Goal: Task Accomplishment & Management: Manage account settings

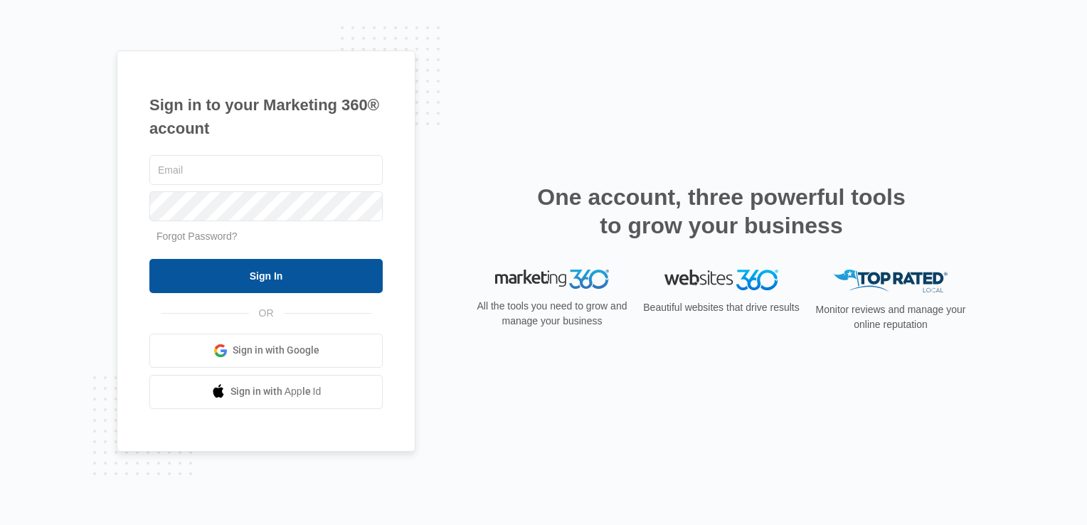
type input "marino@nulookcabinetrefinishing.com"
click at [272, 276] on input "Sign In" at bounding box center [265, 276] width 233 height 34
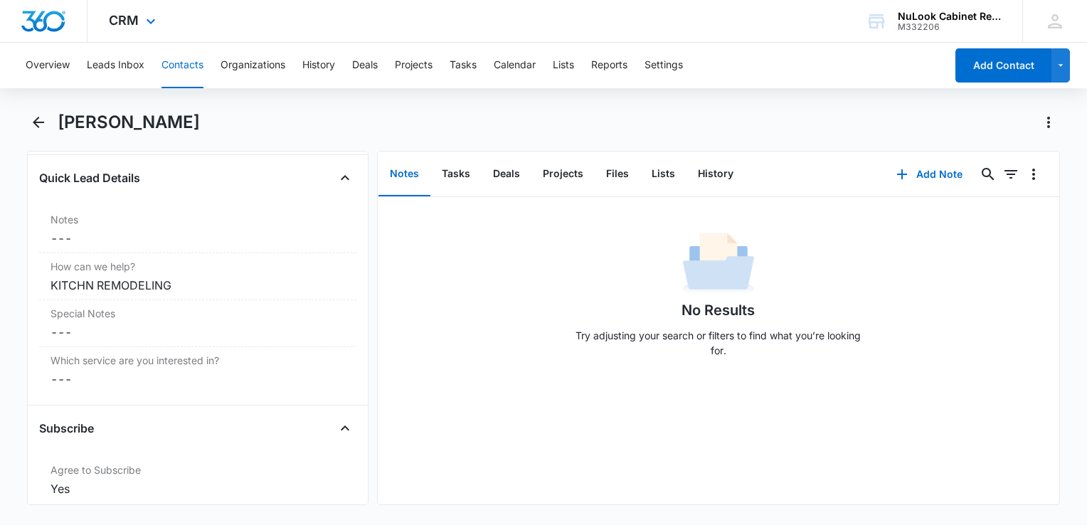
scroll to position [1130, 0]
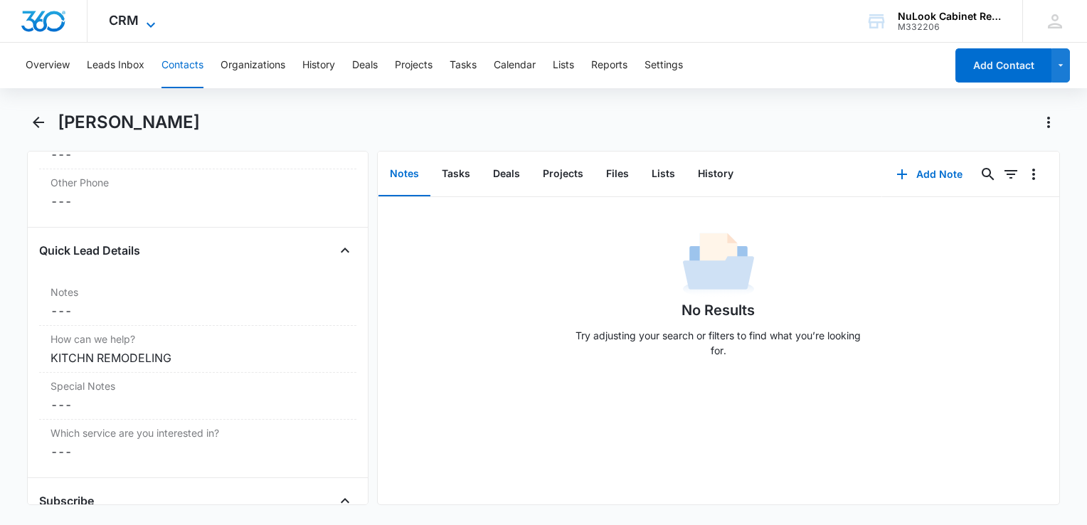
click at [149, 21] on icon at bounding box center [150, 24] width 17 height 17
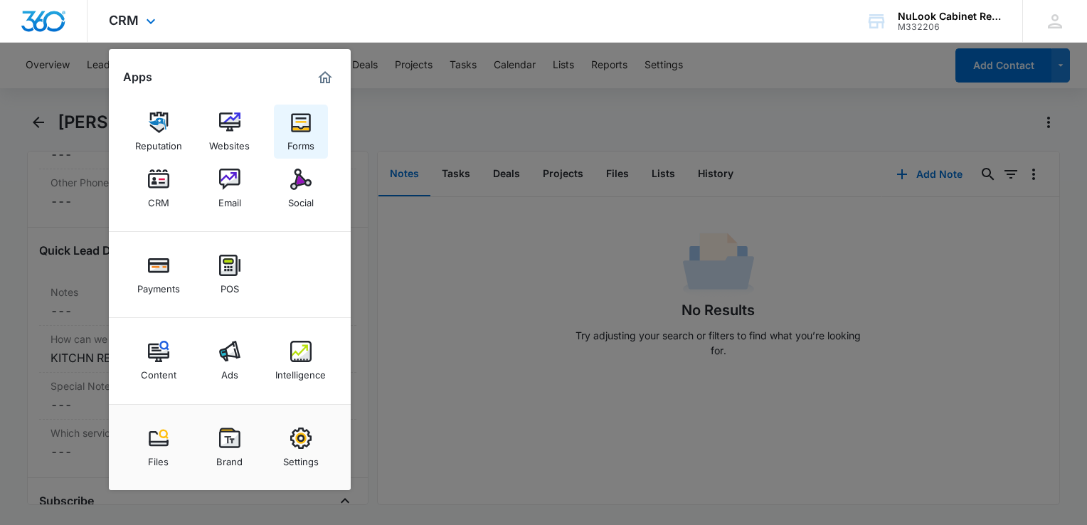
click at [307, 137] on div "Forms" at bounding box center [300, 142] width 27 height 19
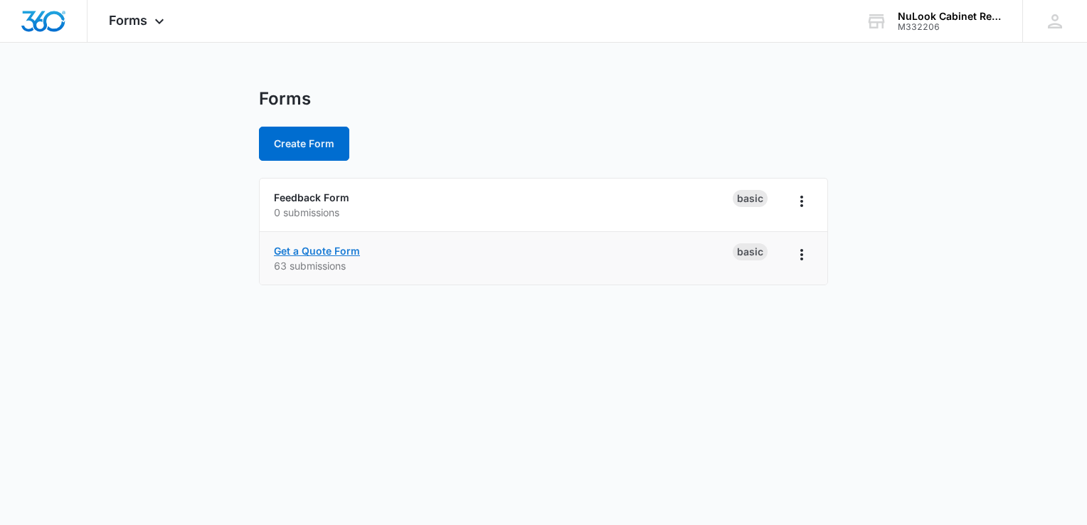
click at [350, 253] on link "Get a Quote Form" at bounding box center [317, 251] width 86 height 12
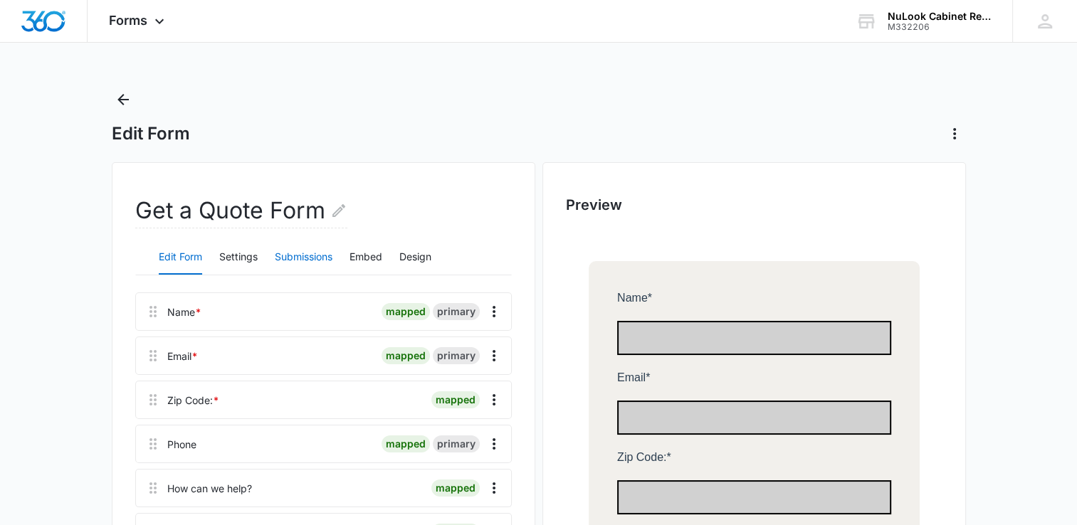
click at [315, 258] on button "Submissions" at bounding box center [304, 258] width 58 height 34
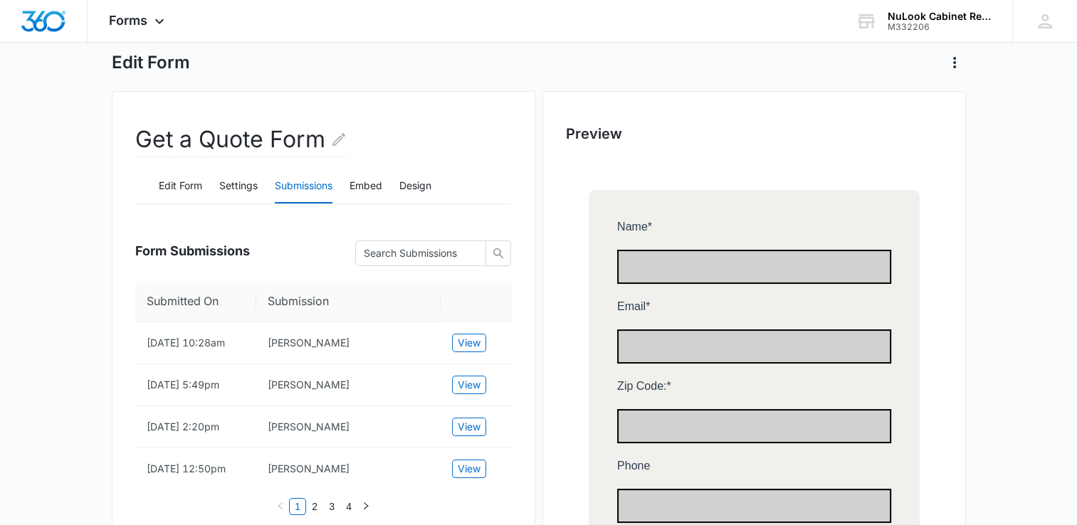
scroll to position [142, 0]
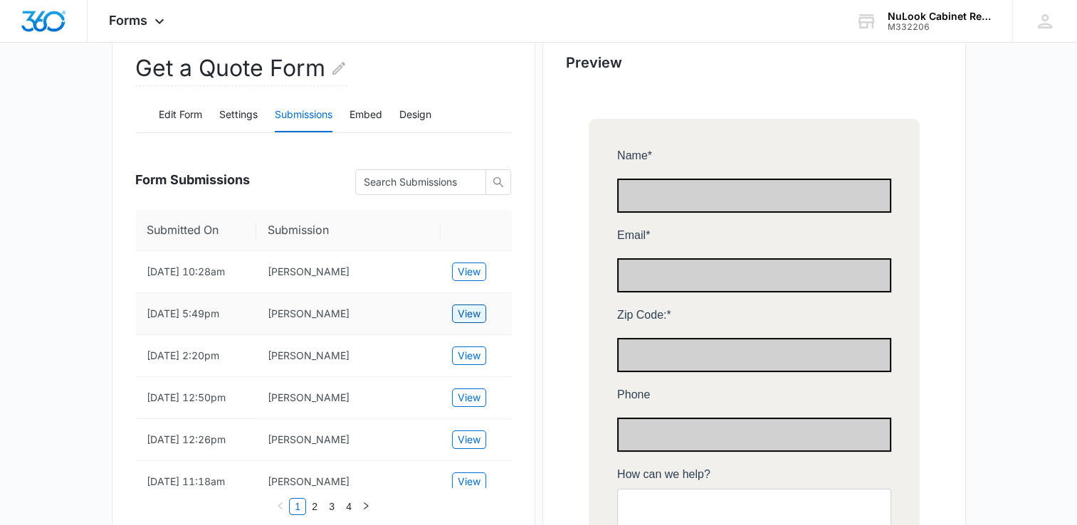
click at [472, 311] on span "View" at bounding box center [469, 314] width 23 height 16
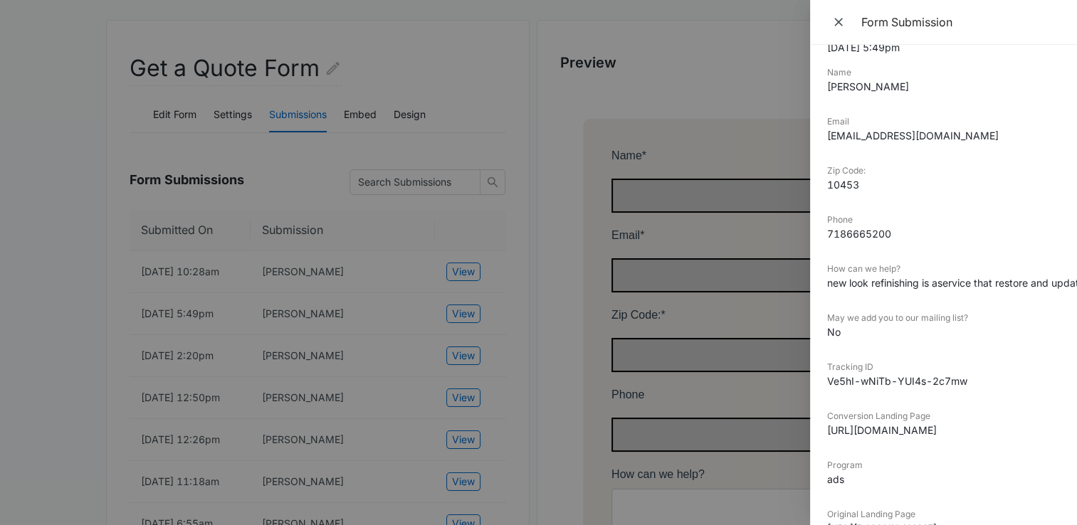
scroll to position [0, 0]
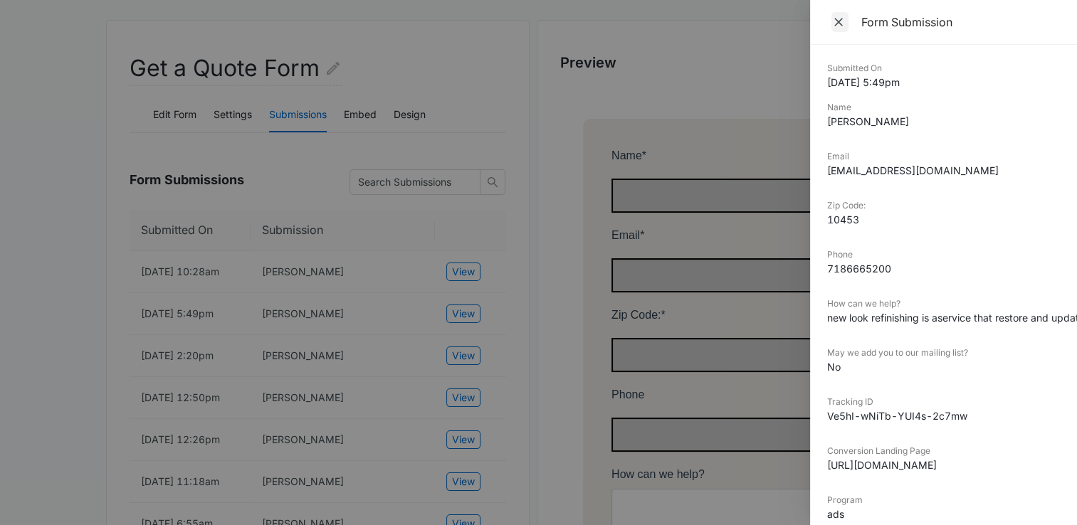
click at [831, 16] on icon "Close" at bounding box center [838, 22] width 14 height 14
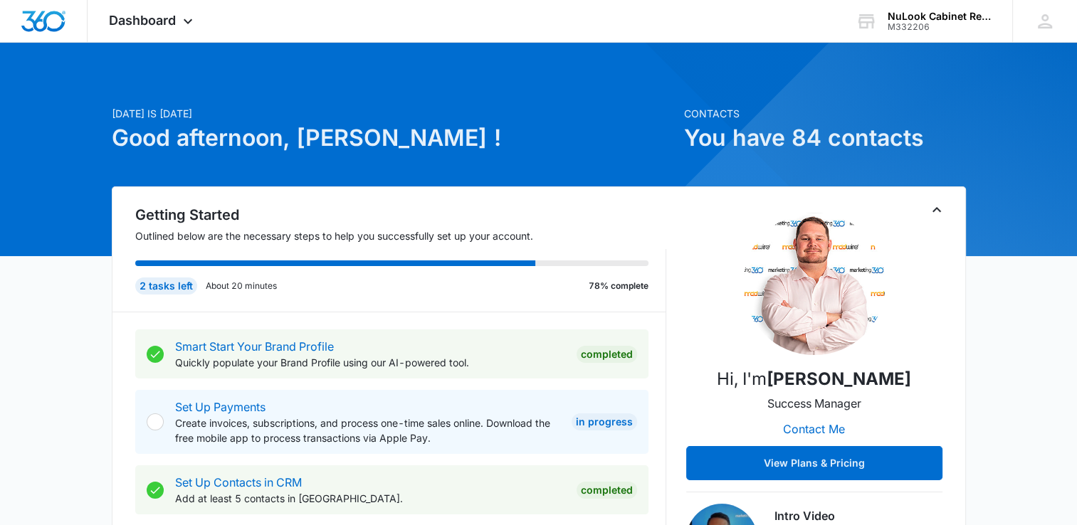
click at [173, 285] on div "2 tasks left" at bounding box center [166, 286] width 62 height 17
click at [300, 347] on link "Smart Start Your Brand Profile" at bounding box center [254, 346] width 159 height 14
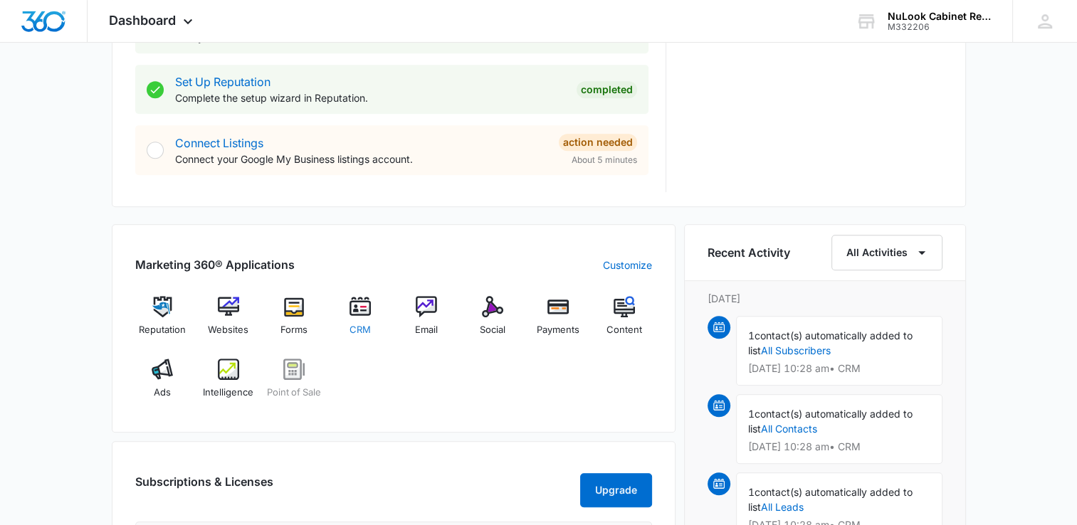
scroll to position [712, 0]
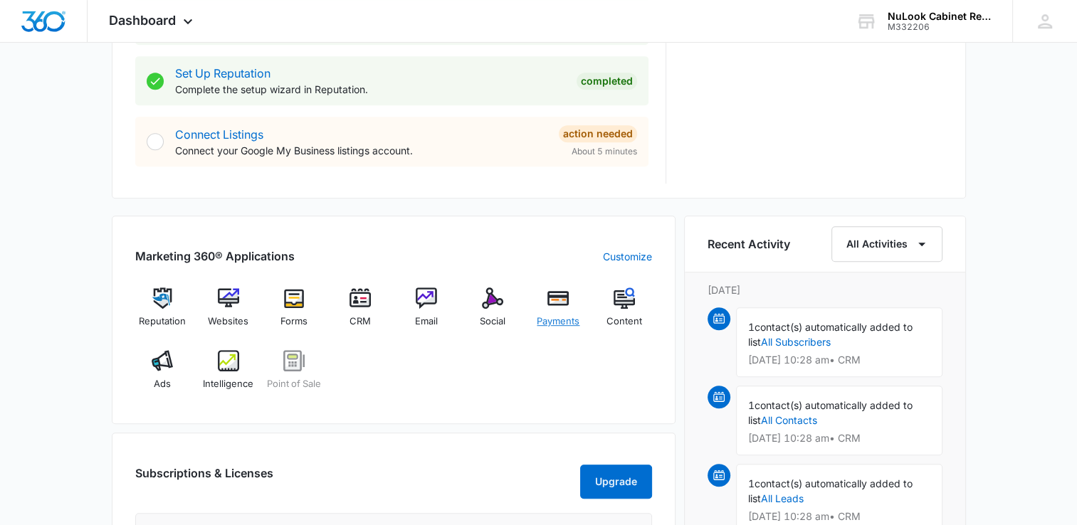
click at [559, 303] on img at bounding box center [557, 297] width 21 height 21
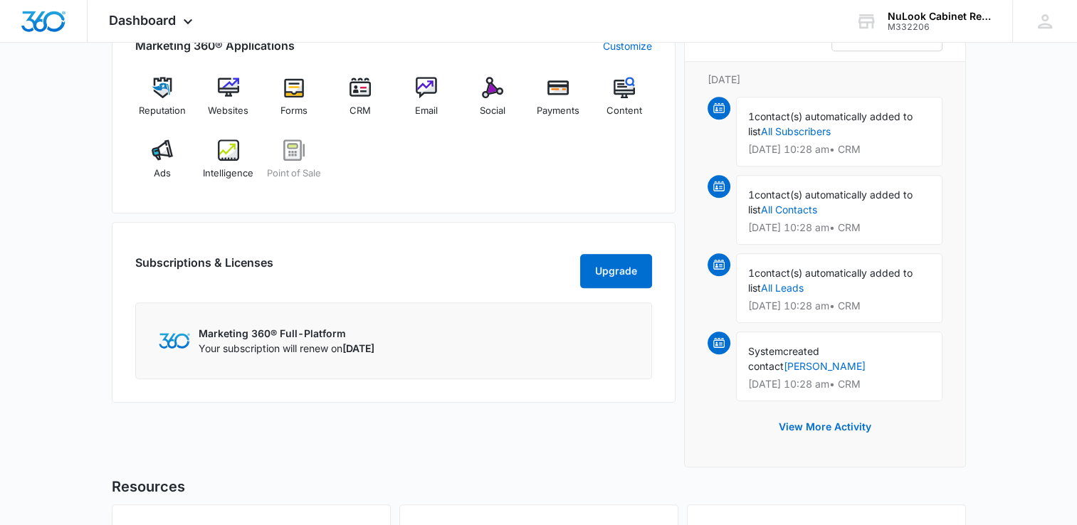
scroll to position [905, 0]
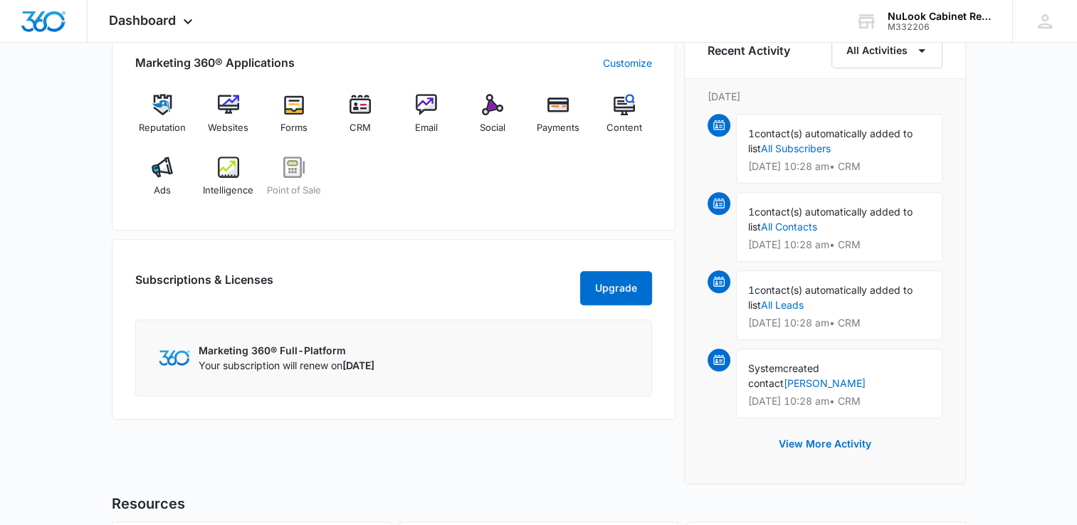
click at [245, 358] on p "Marketing 360® Full-Platform" at bounding box center [287, 350] width 176 height 15
click at [179, 365] on img at bounding box center [174, 357] width 31 height 15
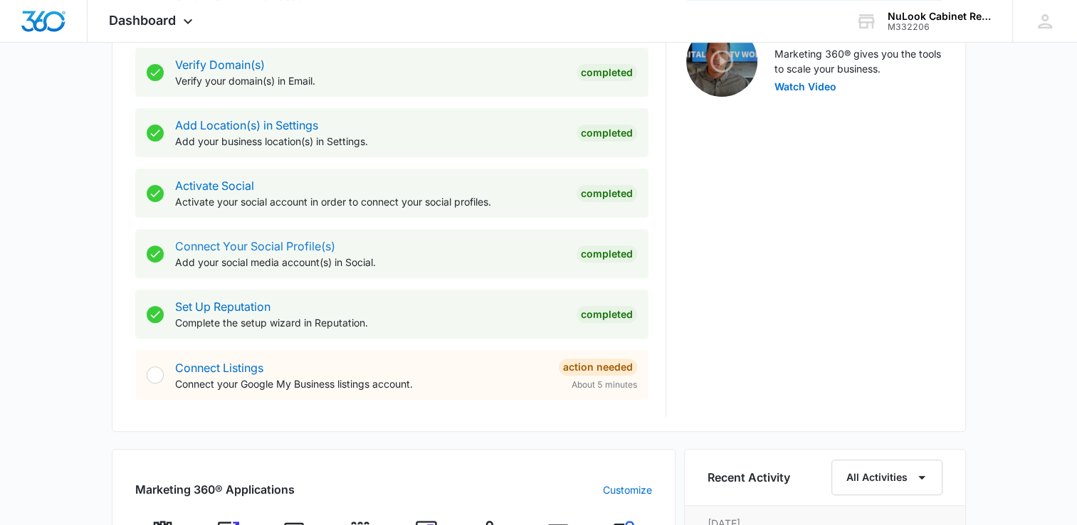
scroll to position [549, 0]
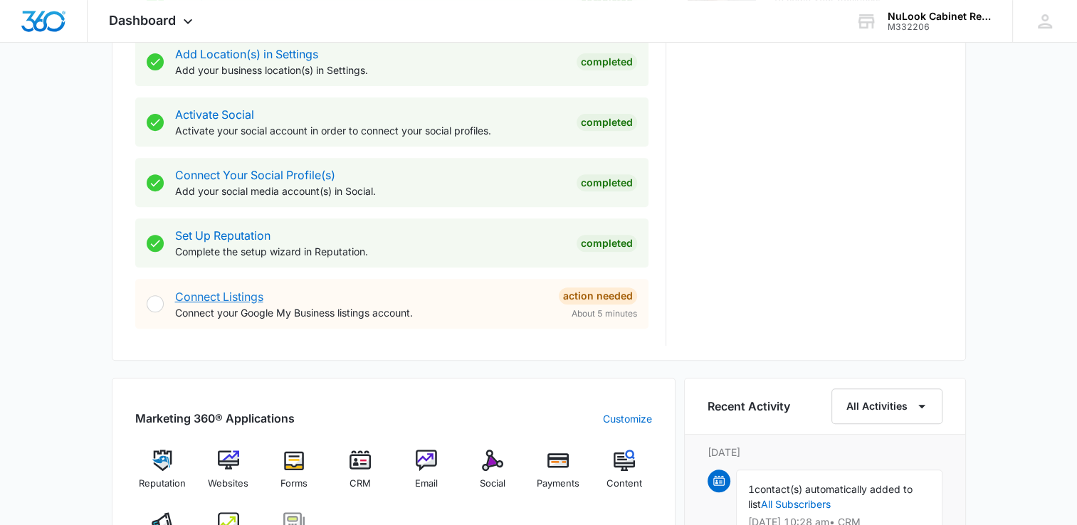
click at [205, 295] on link "Connect Listings" at bounding box center [219, 297] width 88 height 14
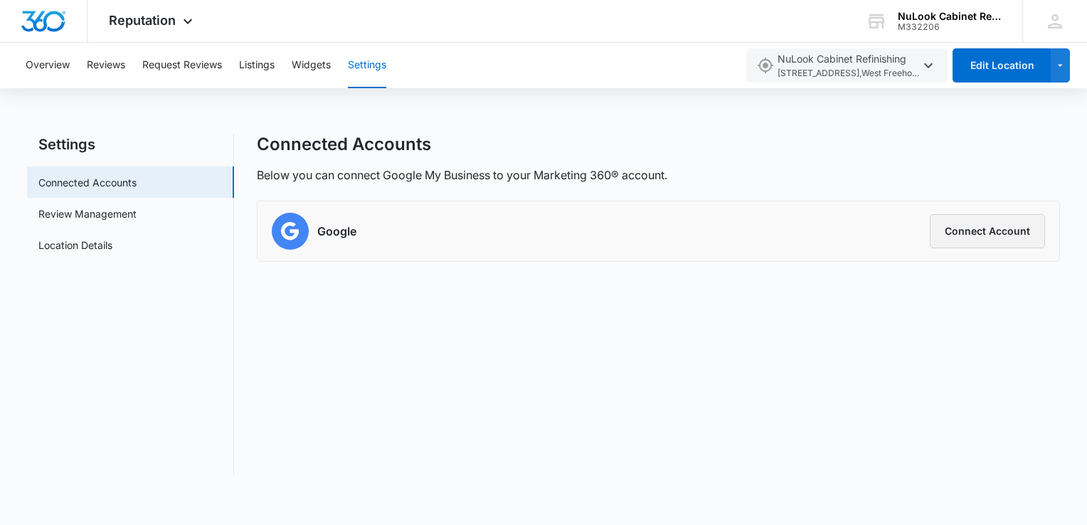
click at [976, 229] on button "Connect Account" at bounding box center [987, 231] width 115 height 34
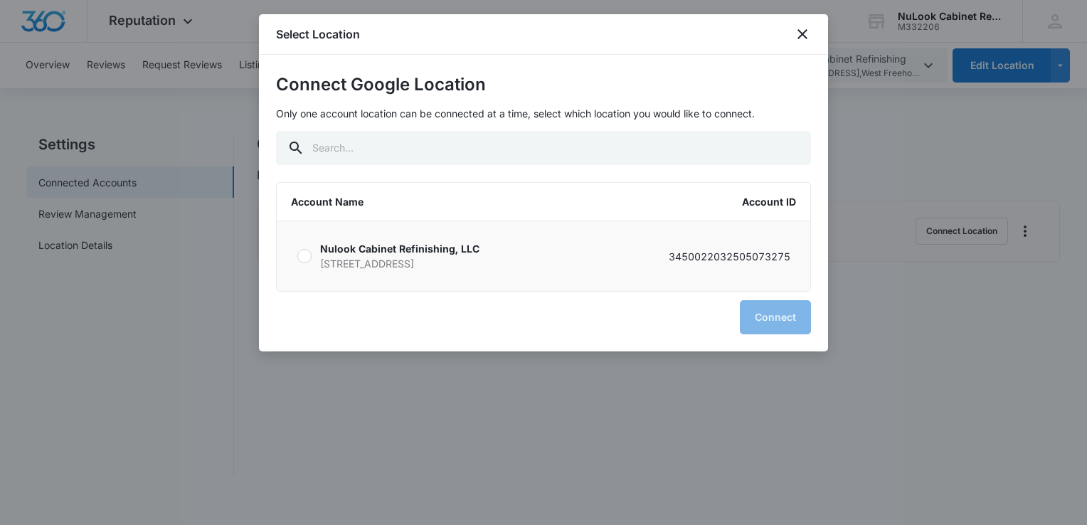
click at [302, 256] on div at bounding box center [304, 256] width 14 height 14
click at [297, 256] on input "Nulook Cabinet Refinishing, LLC [STREET_ADDRESS][GEOGRAPHIC_DATA] 3450022032505…" at bounding box center [297, 256] width 1 height 1
radio input "true"
click at [767, 315] on button "Connect" at bounding box center [775, 317] width 71 height 34
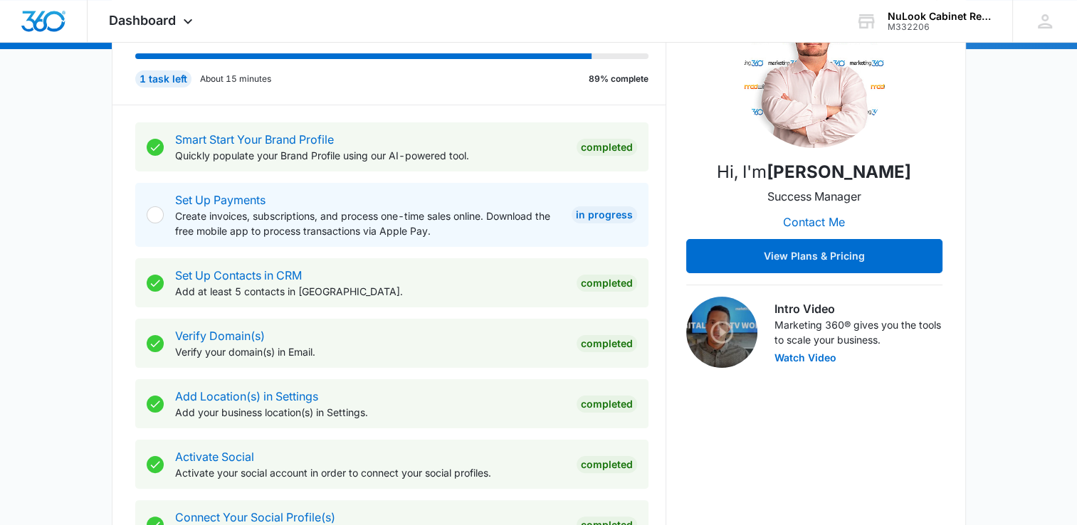
scroll to position [213, 0]
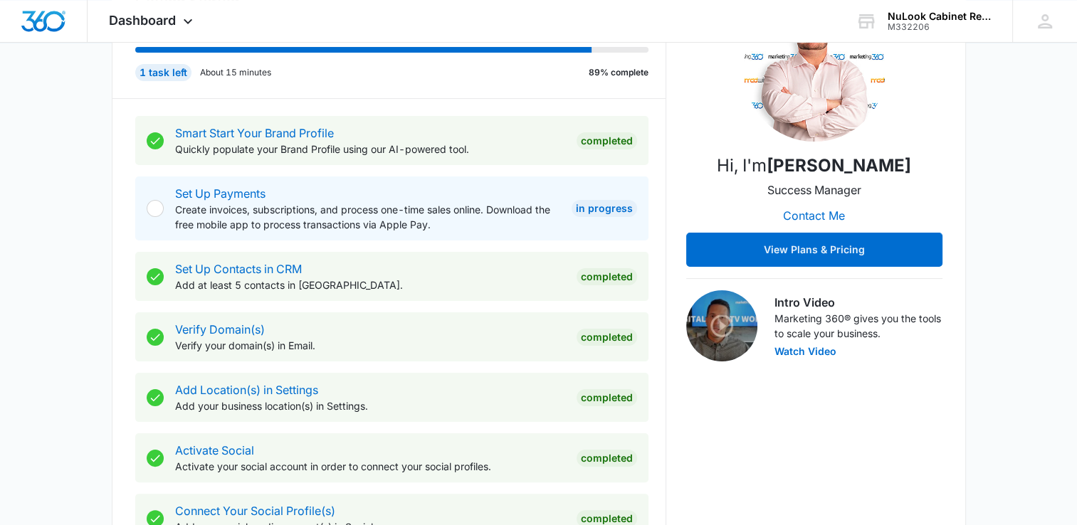
click at [154, 210] on div at bounding box center [155, 208] width 17 height 17
click at [597, 209] on div "In Progress" at bounding box center [603, 208] width 65 height 17
click at [229, 221] on p "Create invoices, subscriptions, and process one-time sales online. Download the…" at bounding box center [367, 217] width 385 height 30
click at [239, 198] on link "Set Up Payments" at bounding box center [220, 193] width 90 height 14
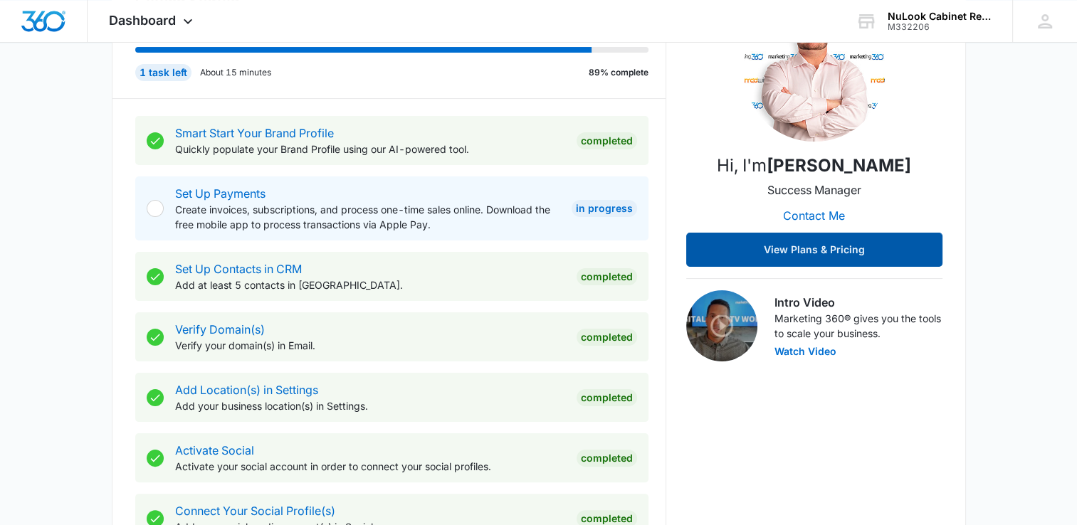
click at [833, 253] on button "View Plans & Pricing" at bounding box center [814, 250] width 256 height 34
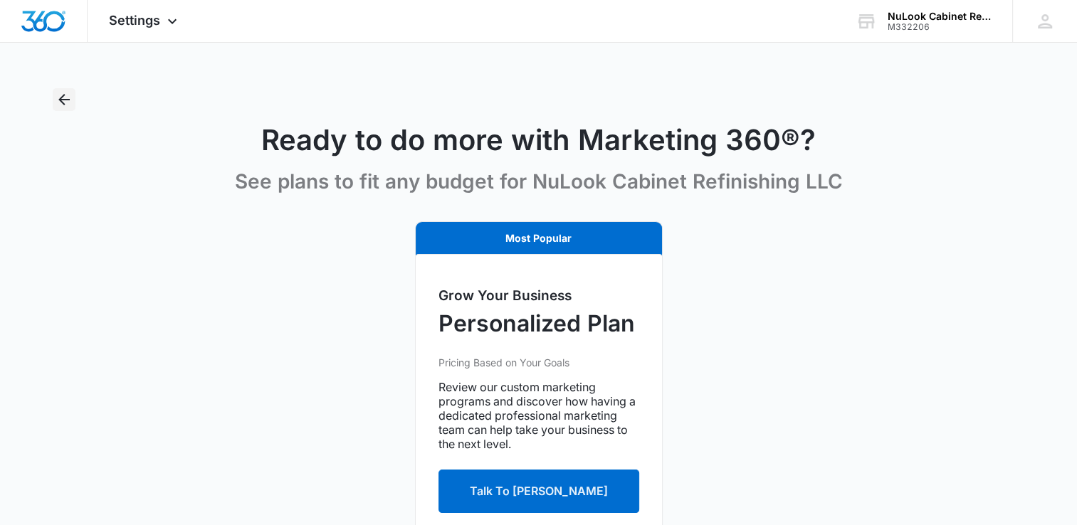
click at [63, 103] on icon "Back" at bounding box center [64, 99] width 17 height 17
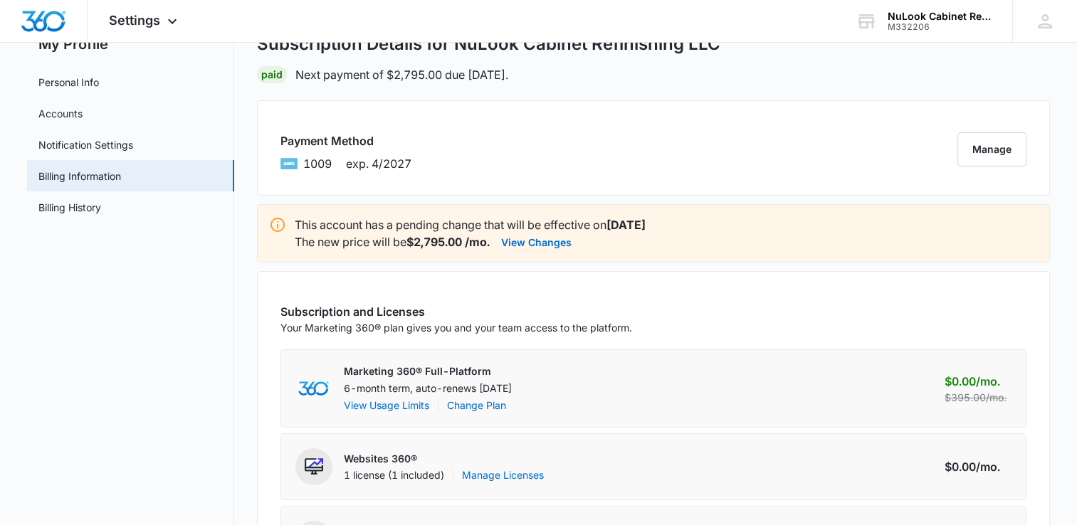
scroll to position [142, 0]
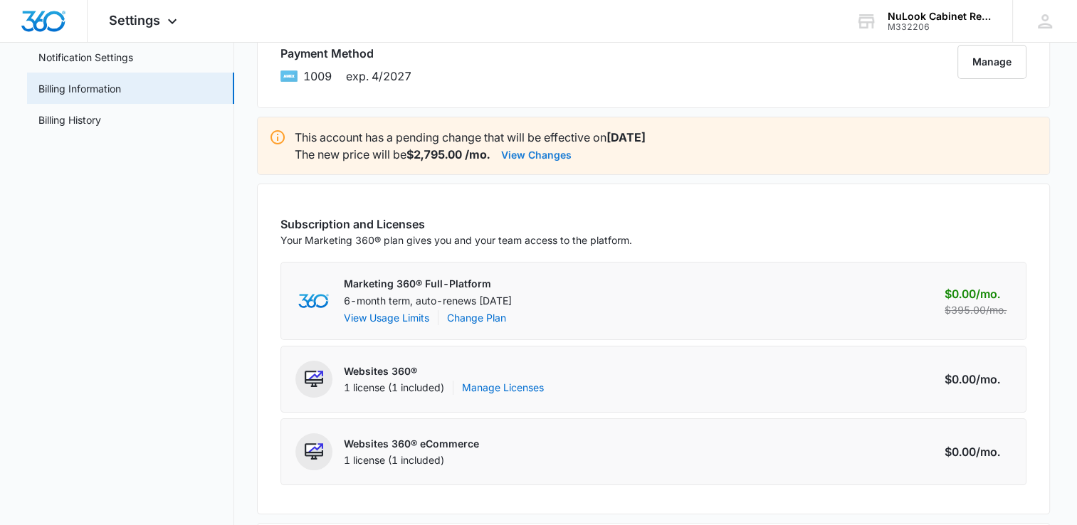
click at [549, 152] on button "View Changes" at bounding box center [536, 154] width 70 height 17
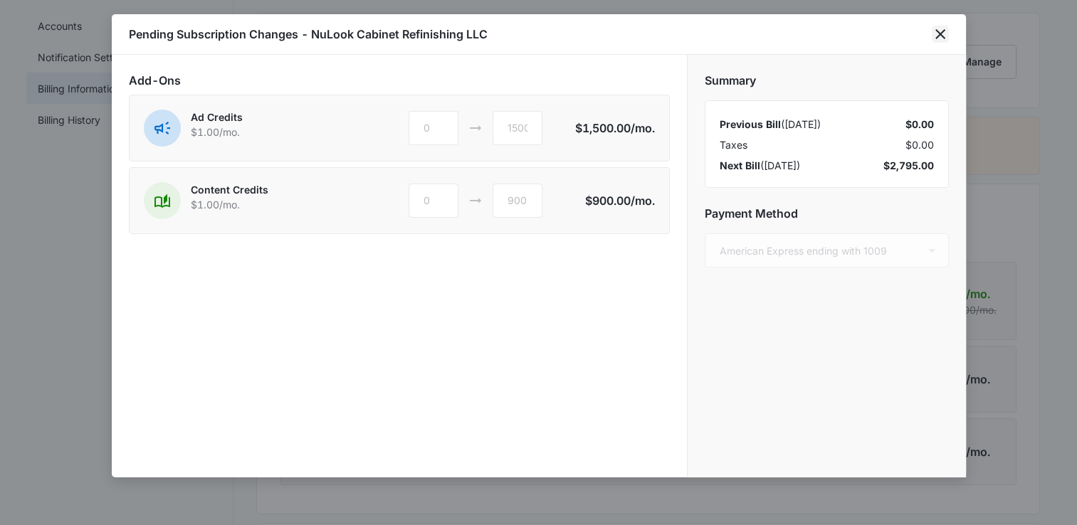
click at [938, 36] on icon "close" at bounding box center [940, 34] width 10 height 10
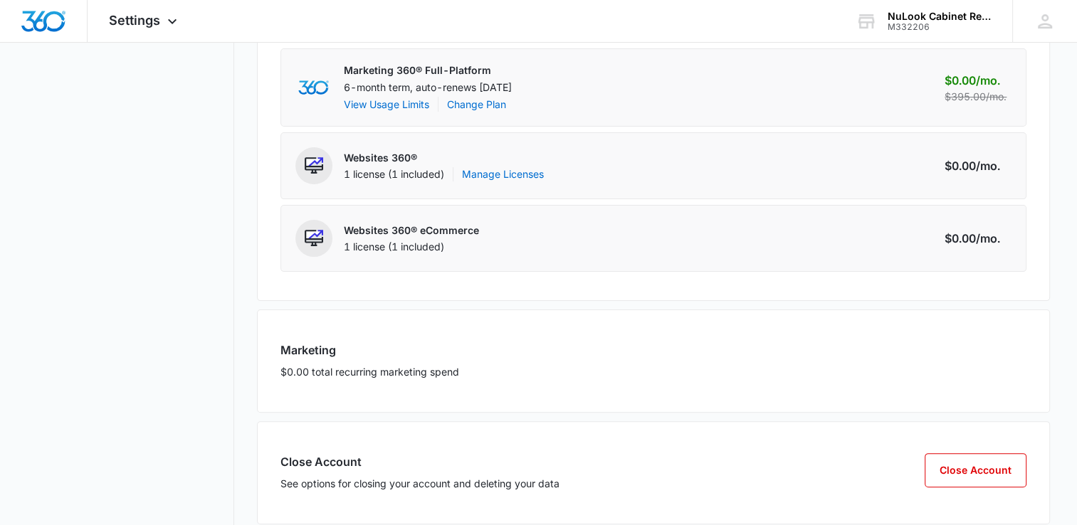
scroll to position [379, 0]
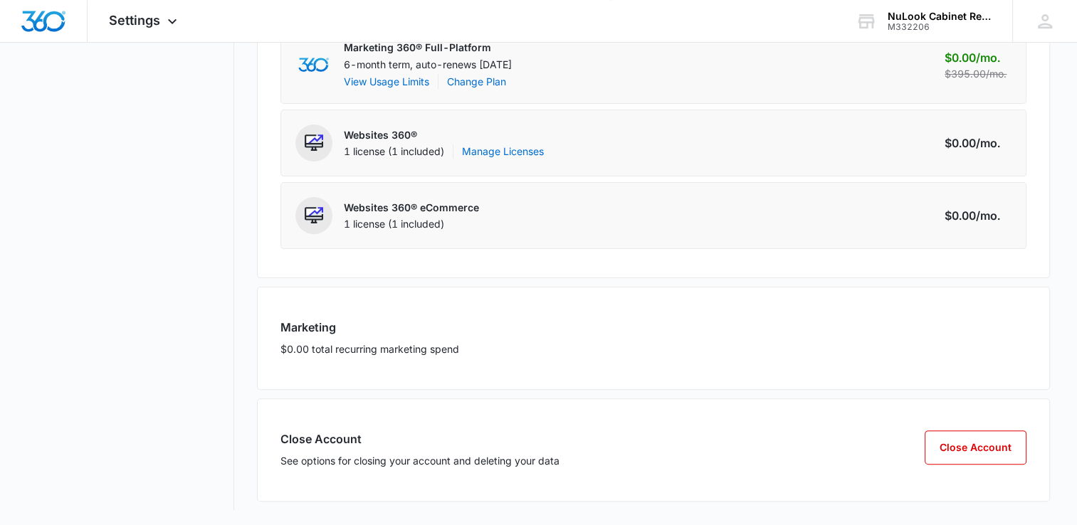
click at [334, 446] on div "Close Account See options for closing your account and deleting your data" at bounding box center [419, 454] width 279 height 48
drag, startPoint x: 337, startPoint y: 442, endPoint x: 344, endPoint y: 457, distance: 16.3
click at [344, 457] on div "Close Account See options for closing your account and deleting your data" at bounding box center [419, 454] width 279 height 48
drag, startPoint x: 344, startPoint y: 457, endPoint x: 365, endPoint y: 460, distance: 21.5
click at [365, 460] on p "See options for closing your account and deleting your data" at bounding box center [419, 460] width 279 height 15
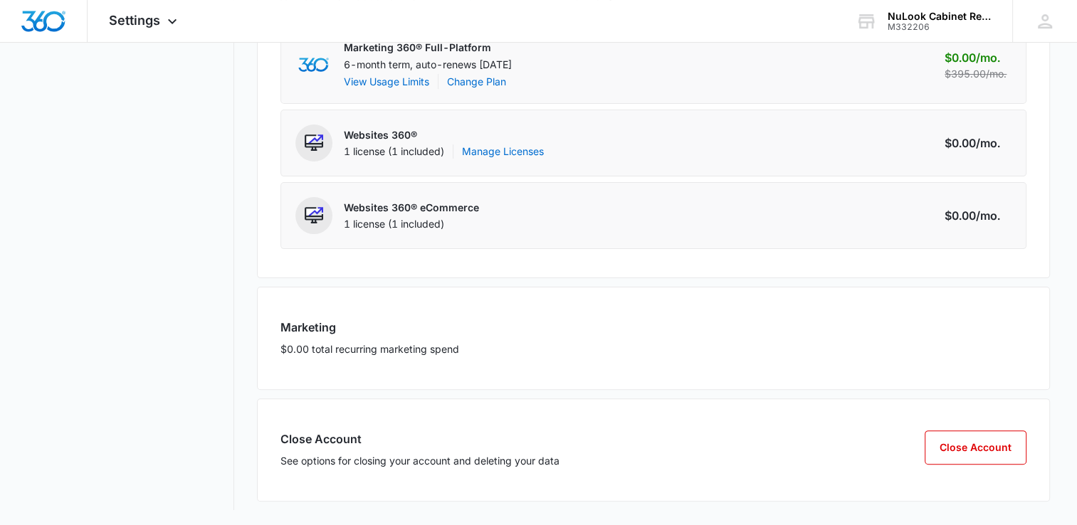
drag, startPoint x: 365, startPoint y: 460, endPoint x: 557, endPoint y: 454, distance: 192.2
click at [557, 454] on p "See options for closing your account and deleting your data" at bounding box center [419, 460] width 279 height 15
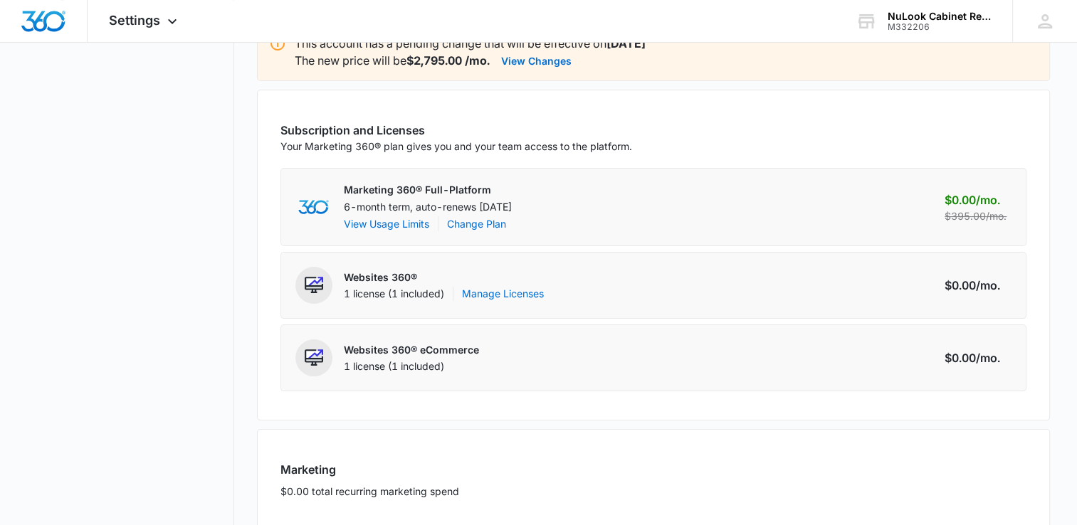
scroll to position [236, 0]
click at [379, 223] on button "View Usage Limits" at bounding box center [386, 223] width 85 height 15
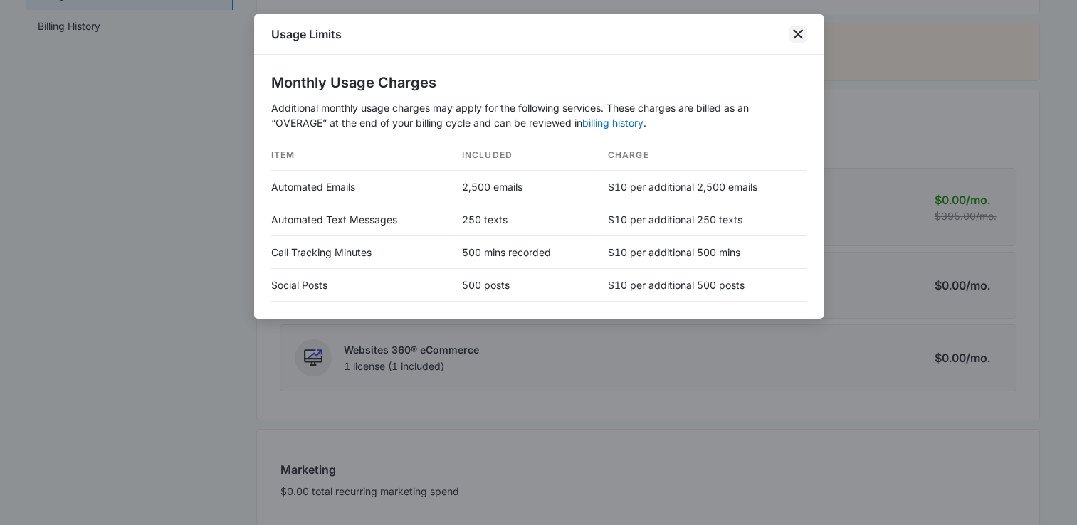
click at [794, 40] on icon "close" at bounding box center [797, 34] width 17 height 17
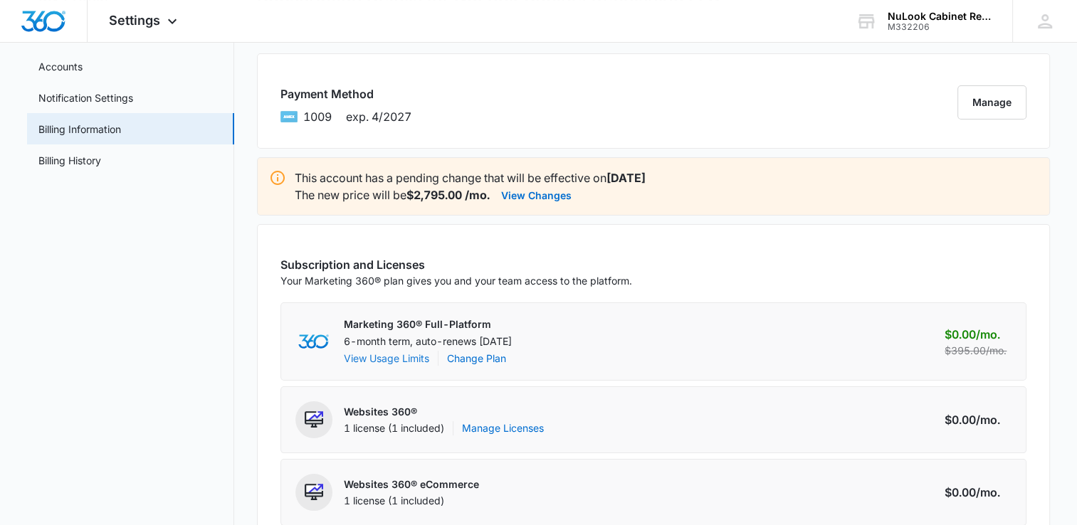
scroll to position [94, 0]
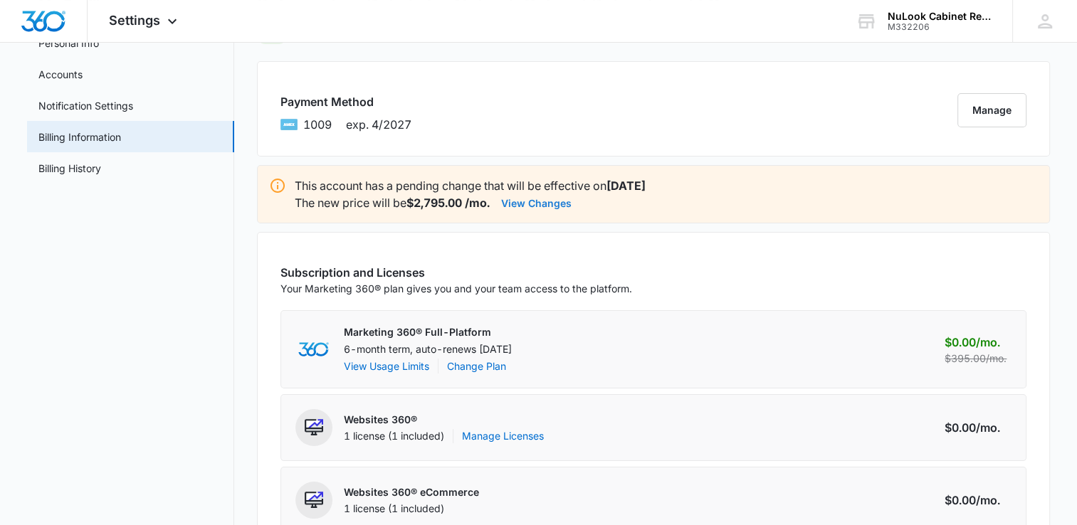
click at [551, 199] on button "View Changes" at bounding box center [536, 202] width 70 height 17
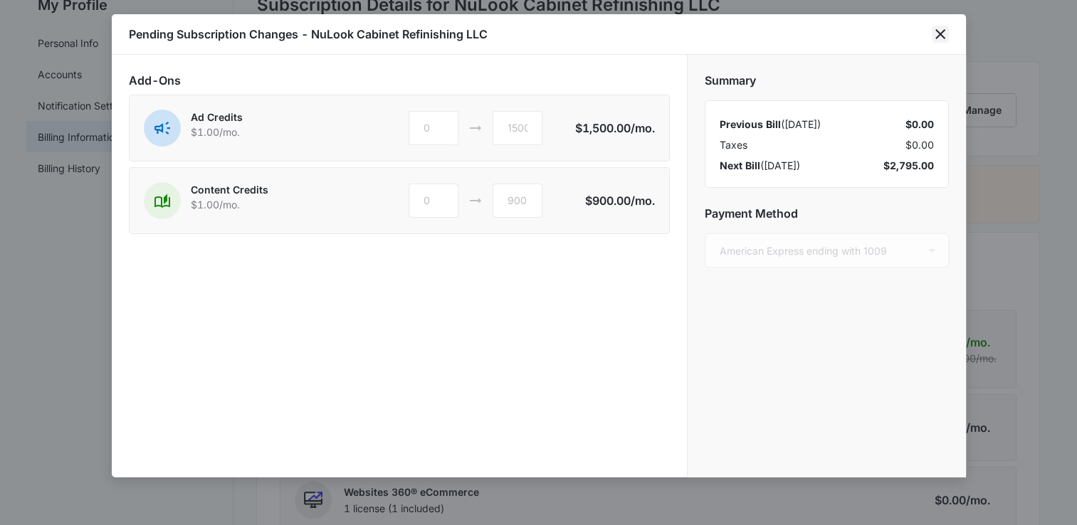
click at [939, 32] on icon "close" at bounding box center [939, 34] width 17 height 17
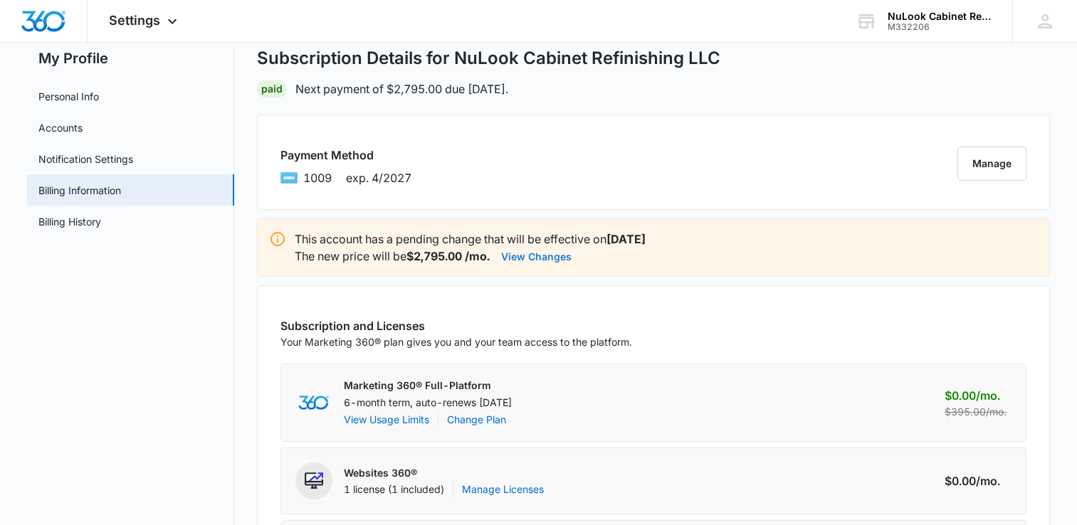
scroll to position [0, 0]
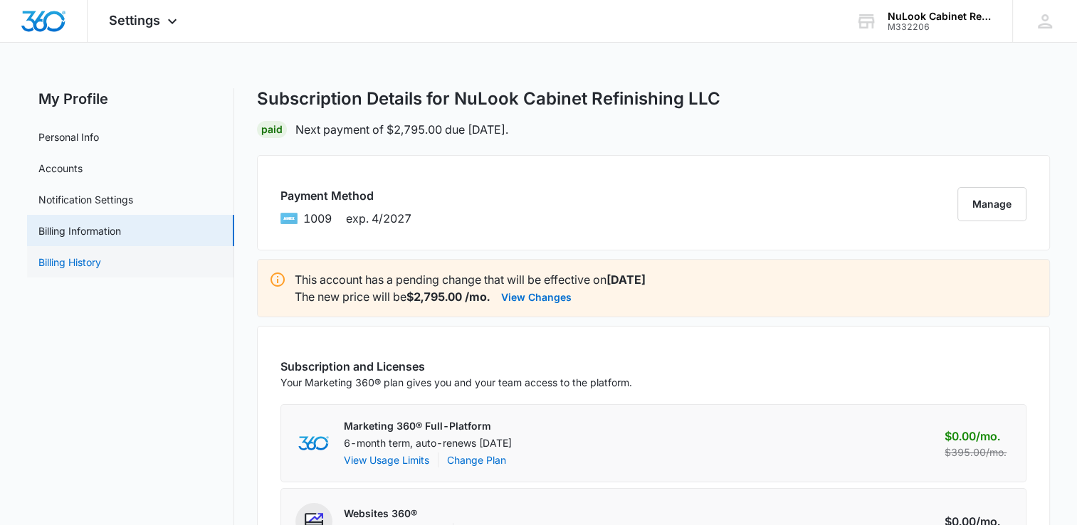
click at [98, 263] on link "Billing History" at bounding box center [69, 262] width 63 height 15
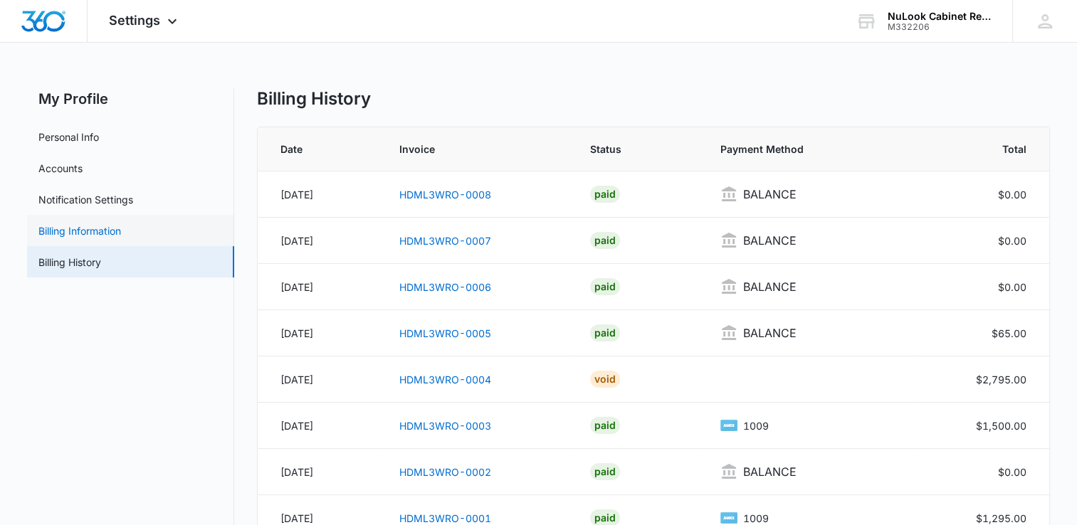
click at [117, 228] on link "Billing Information" at bounding box center [79, 230] width 83 height 15
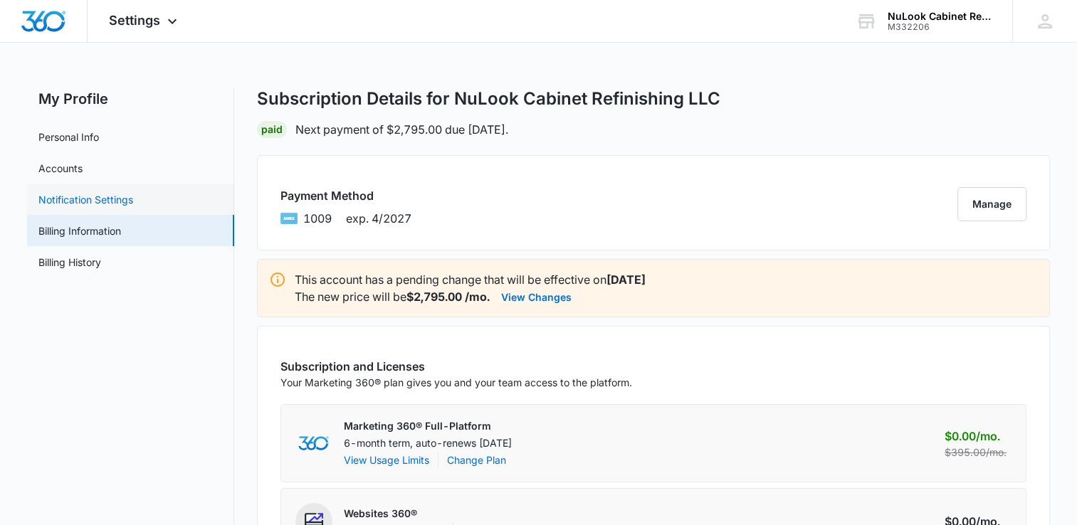
click at [125, 197] on link "Notification Settings" at bounding box center [85, 199] width 95 height 15
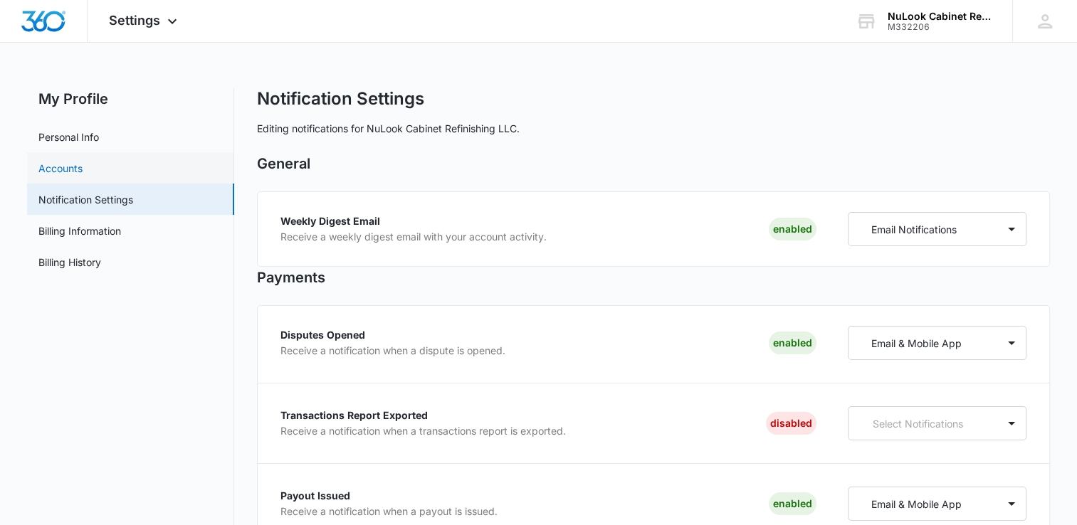
click at [83, 171] on link "Accounts" at bounding box center [60, 168] width 44 height 15
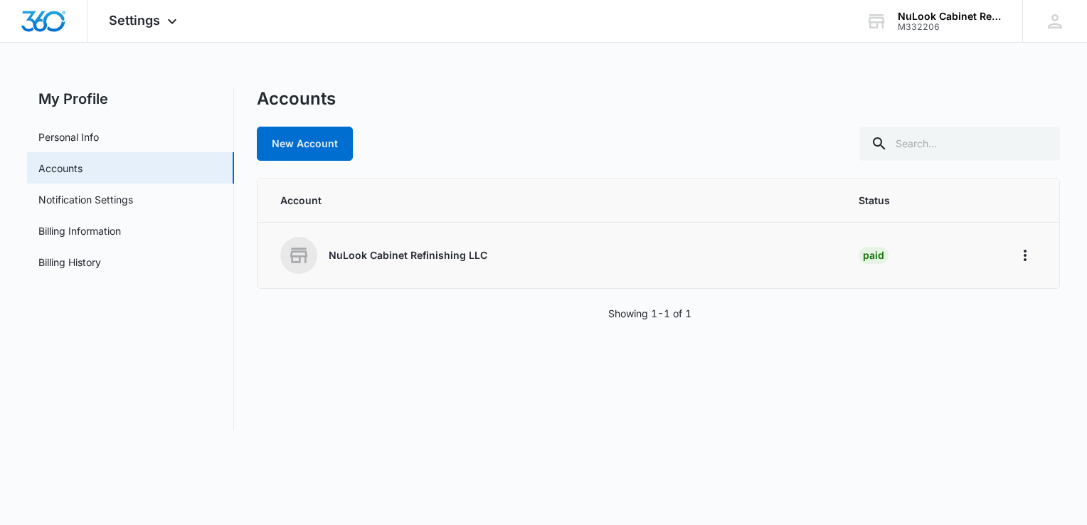
click at [377, 256] on p "NuLook Cabinet Refinishing LLC" at bounding box center [408, 255] width 159 height 14
click at [292, 255] on icon at bounding box center [298, 255] width 17 height 15
click at [1025, 252] on icon "Home" at bounding box center [1025, 255] width 17 height 17
click at [988, 295] on div "Go to Dashboard" at bounding box center [962, 295] width 79 height 10
click at [72, 132] on link "Personal Info" at bounding box center [68, 137] width 60 height 15
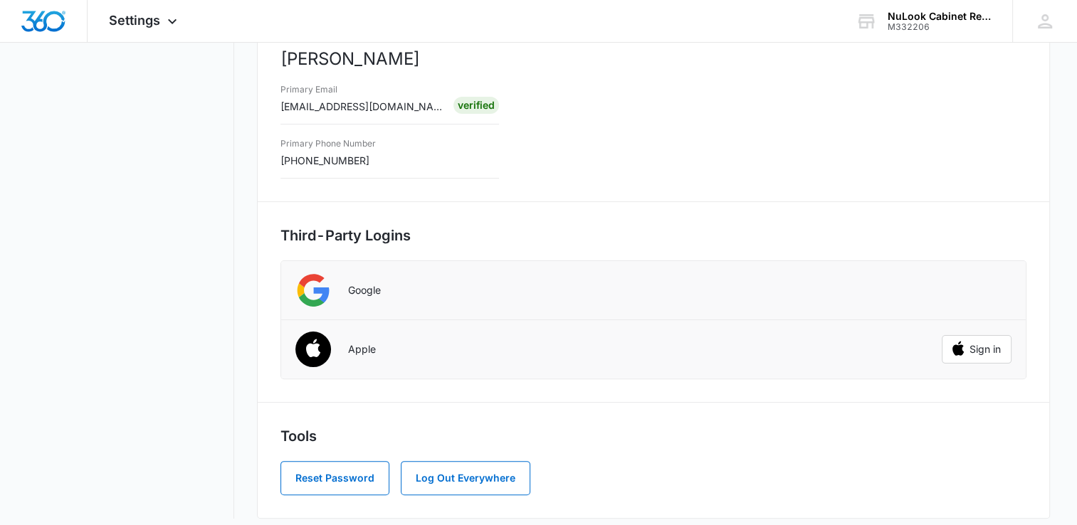
scroll to position [310, 0]
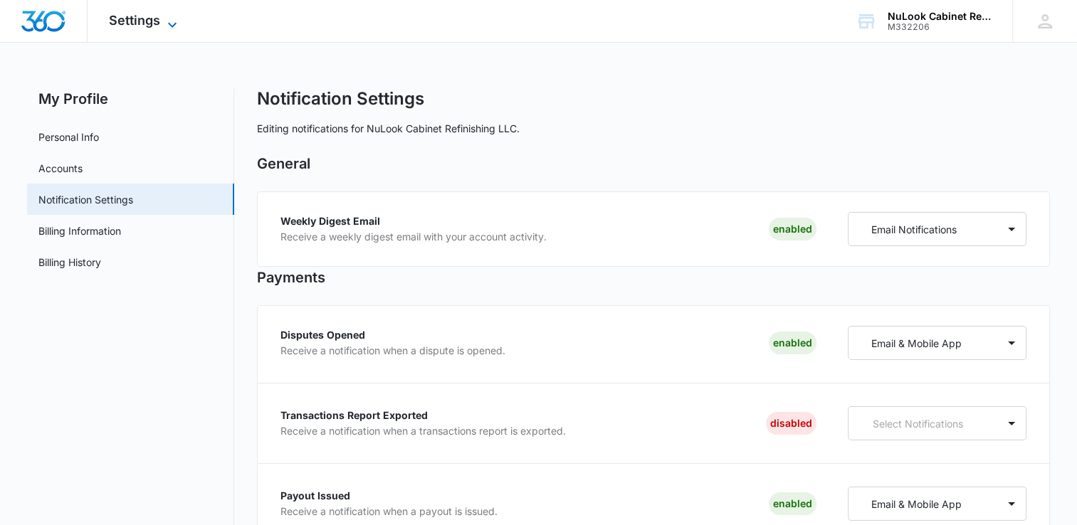
click at [164, 21] on icon at bounding box center [172, 24] width 17 height 17
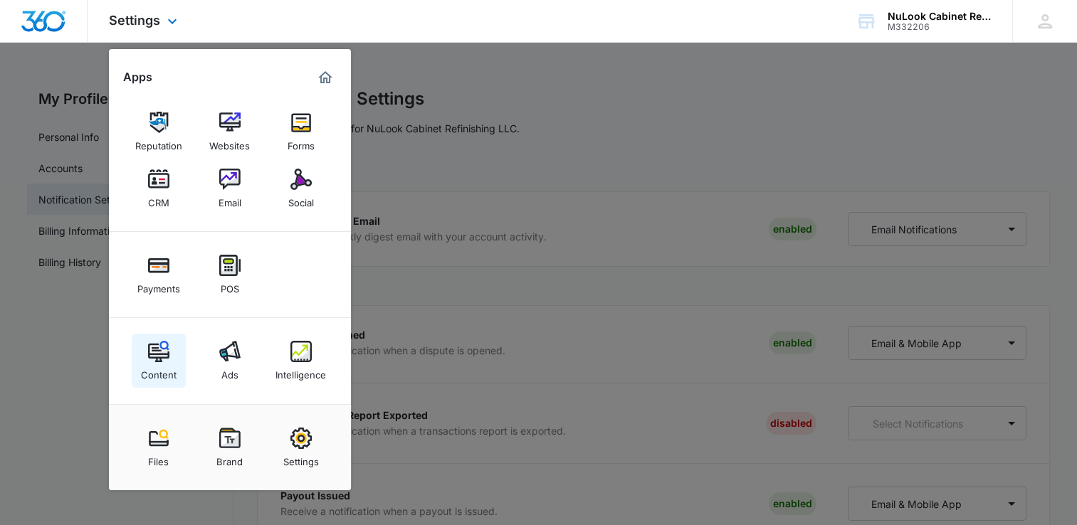
click at [160, 354] on img at bounding box center [158, 351] width 21 height 21
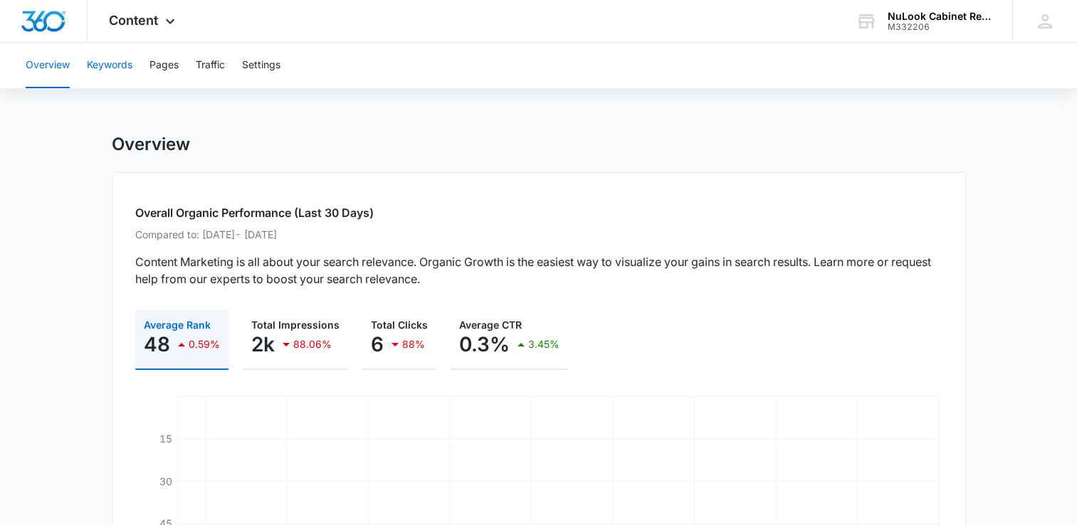
click at [112, 66] on button "Keywords" at bounding box center [110, 66] width 46 height 46
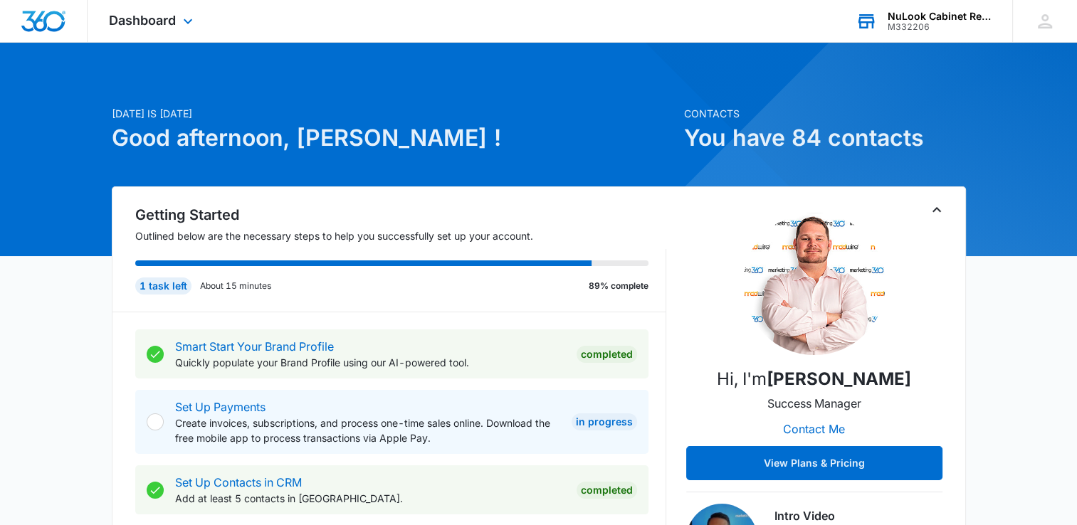
click at [949, 16] on div "NuLook Cabinet Refinishing LLC" at bounding box center [939, 16] width 104 height 11
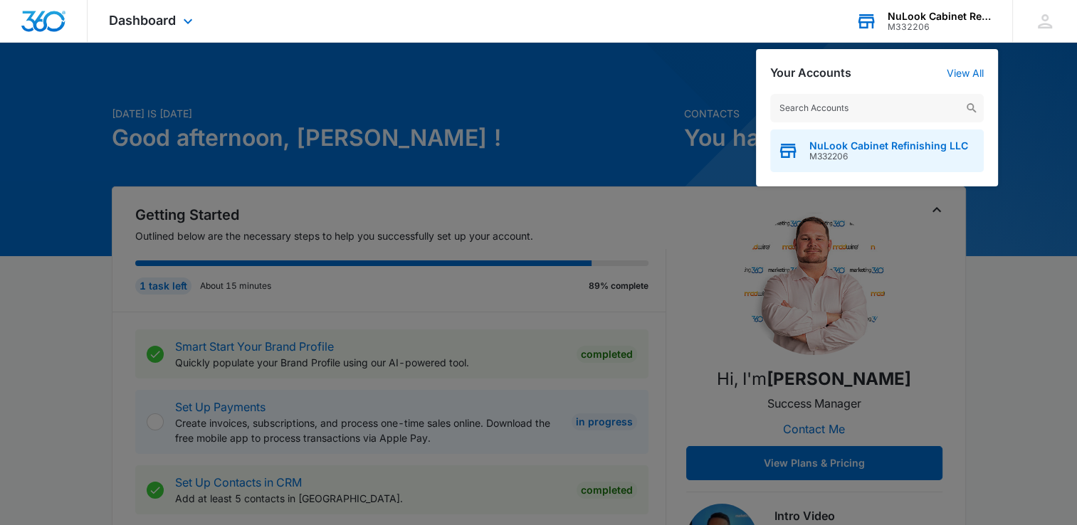
click at [897, 144] on span "NuLook Cabinet Refinishing LLC" at bounding box center [888, 145] width 159 height 11
